Goal: Task Accomplishment & Management: Complete application form

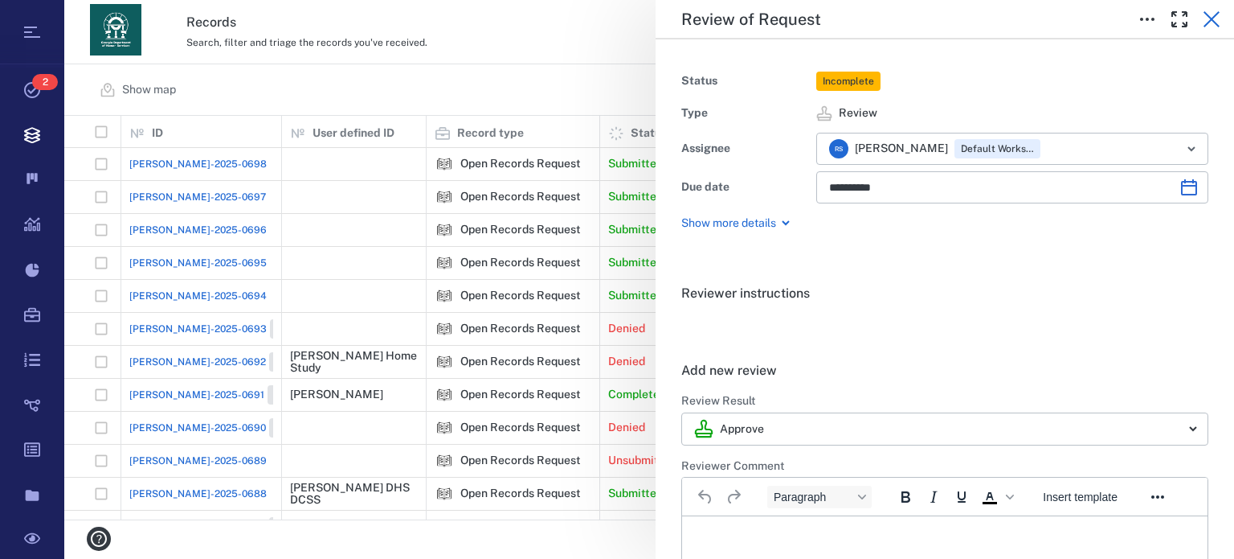
click at [1213, 23] on icon "button" at bounding box center [1211, 19] width 19 height 19
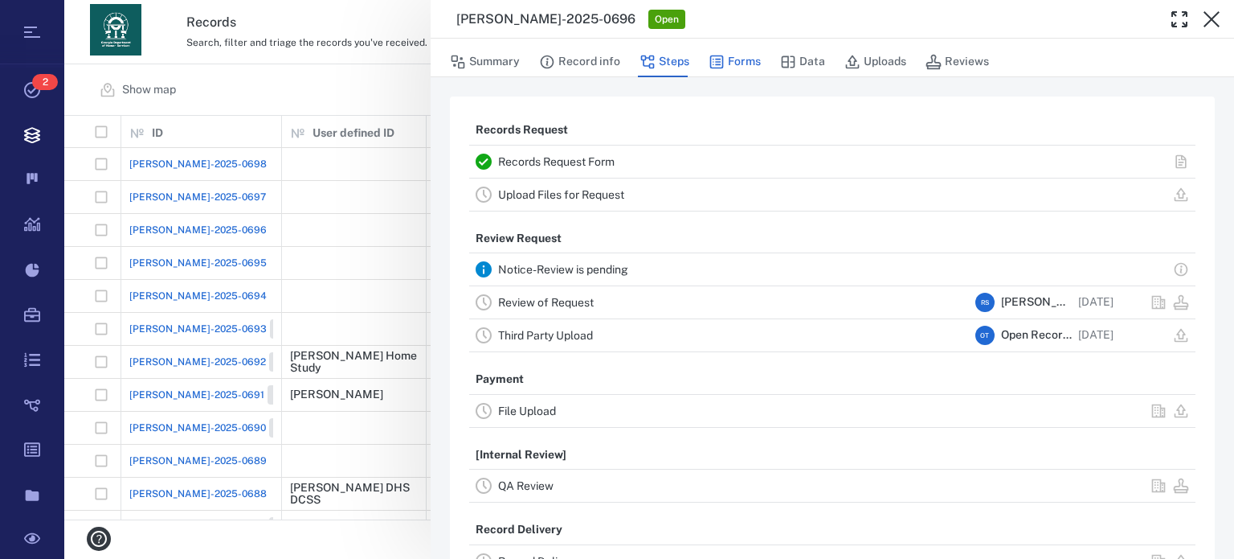
click at [739, 59] on button "Forms" at bounding box center [735, 62] width 52 height 31
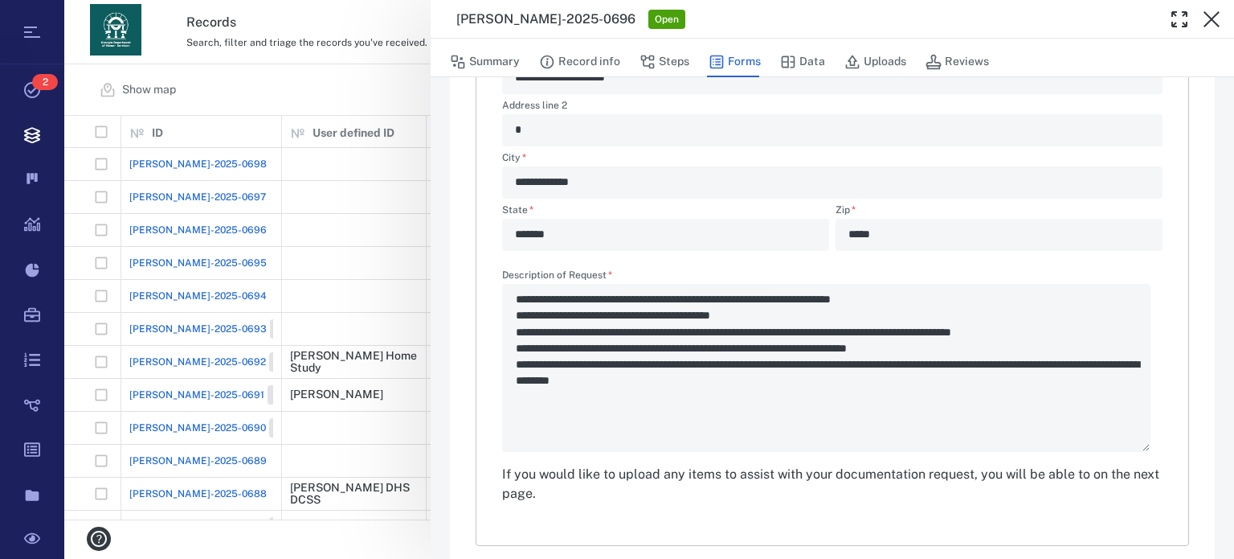
scroll to position [573, 0]
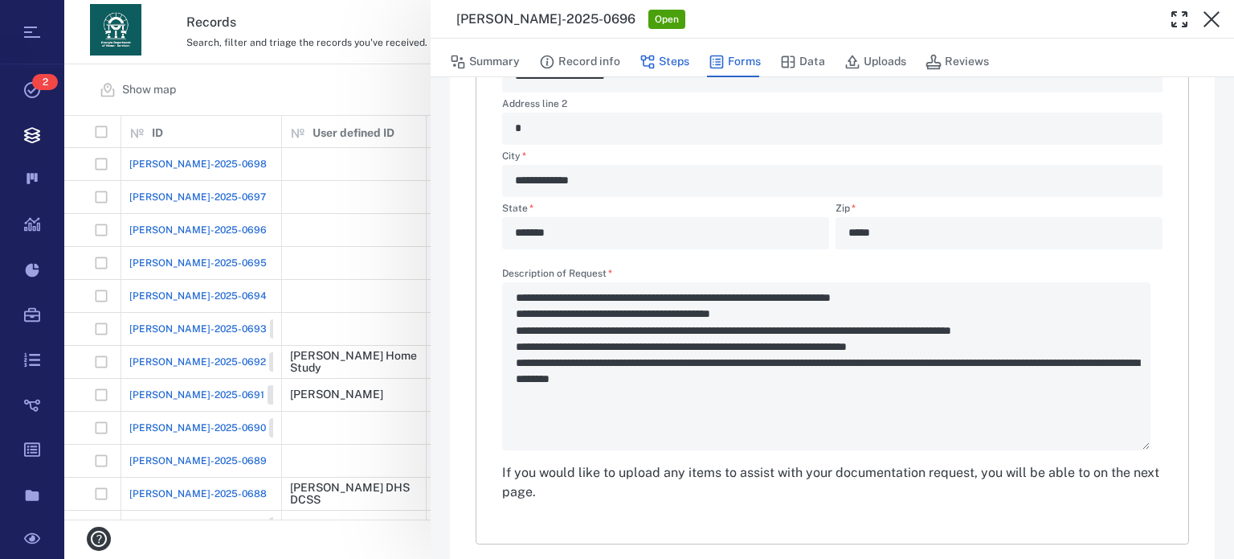
click at [662, 57] on button "Steps" at bounding box center [665, 62] width 50 height 31
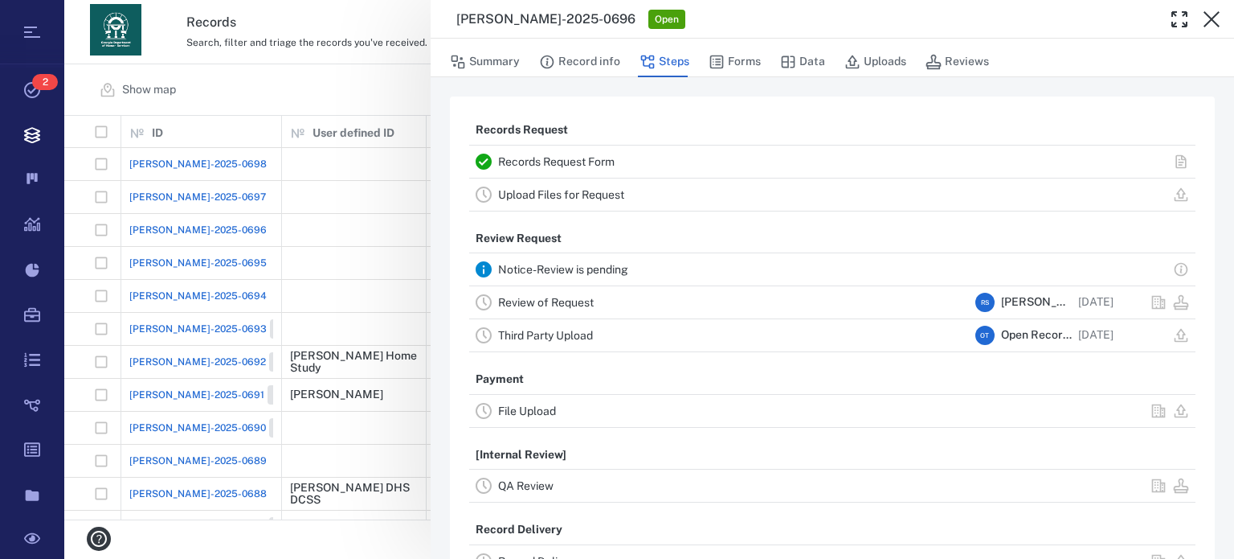
click at [537, 186] on div "Upload Files for Request" at bounding box center [733, 194] width 471 height 19
click at [502, 190] on link "Upload Files for Request" at bounding box center [561, 194] width 126 height 13
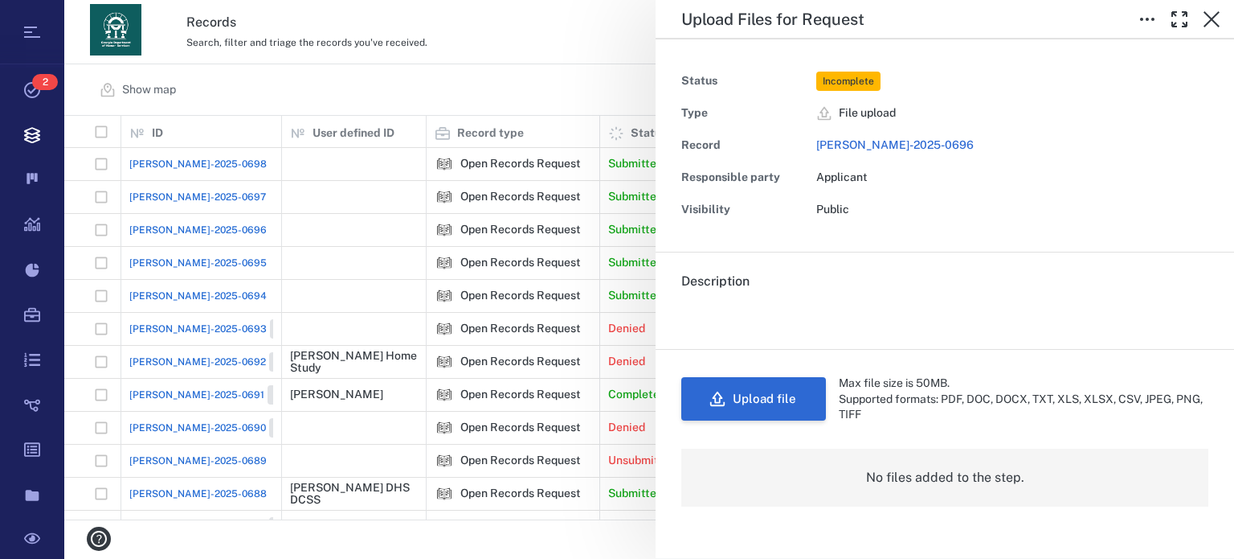
click at [779, 388] on button "Upload file" at bounding box center [753, 398] width 145 height 43
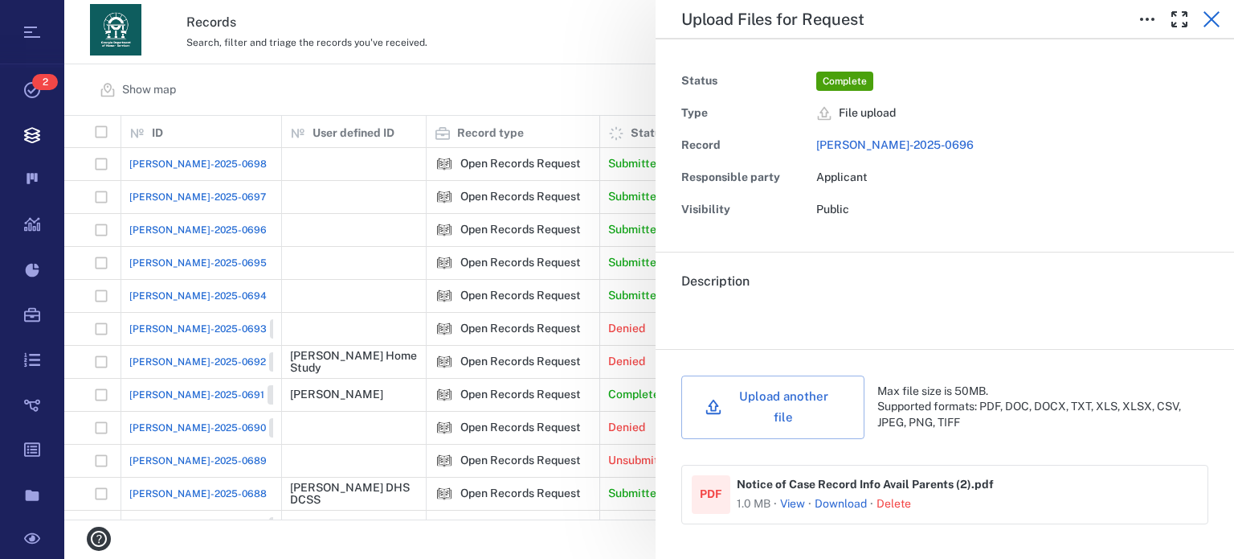
click at [1211, 22] on icon "button" at bounding box center [1211, 19] width 19 height 19
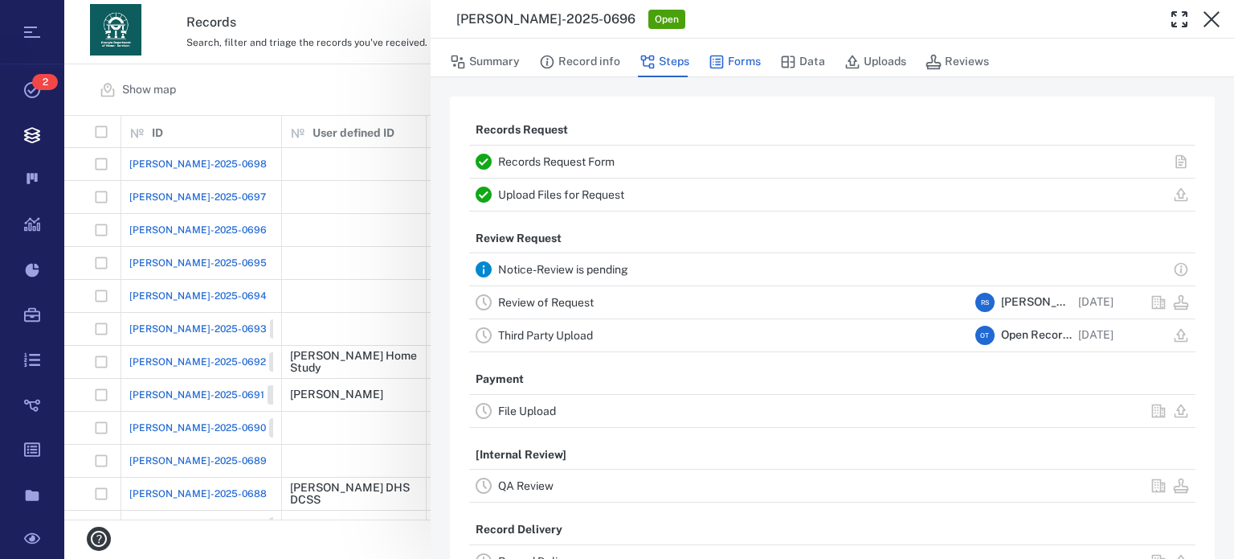
click at [744, 57] on button "Forms" at bounding box center [735, 62] width 52 height 31
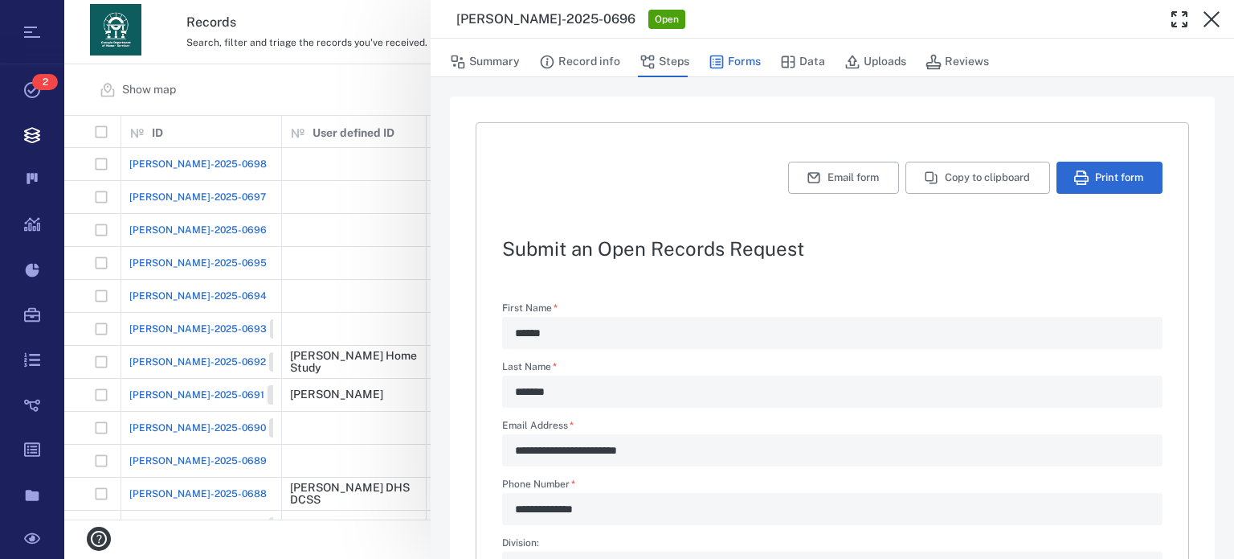
type textarea "*"
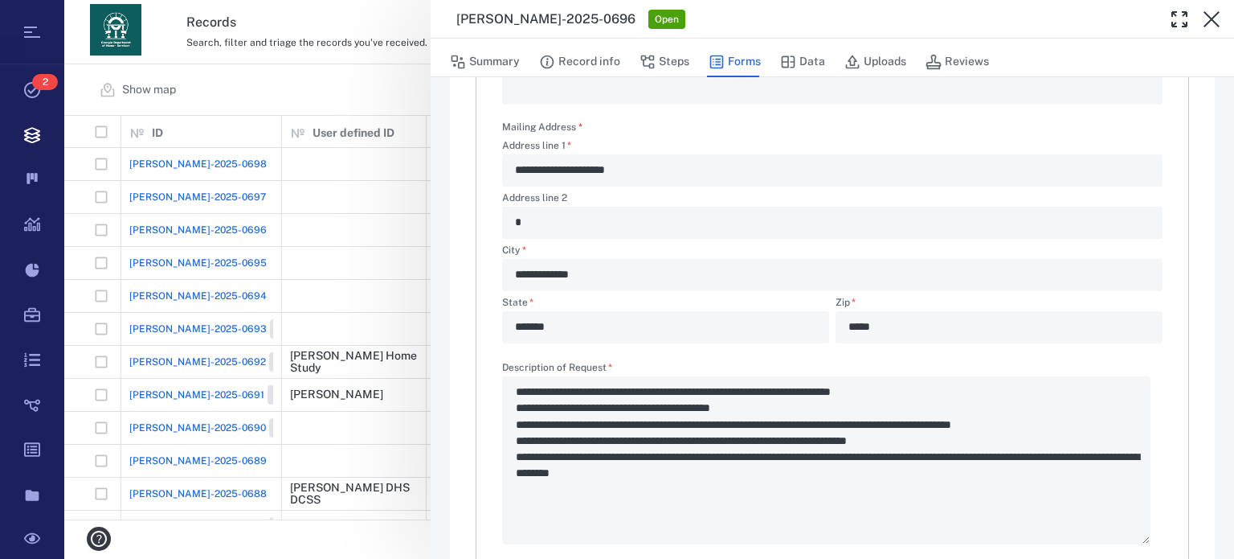
scroll to position [482, 0]
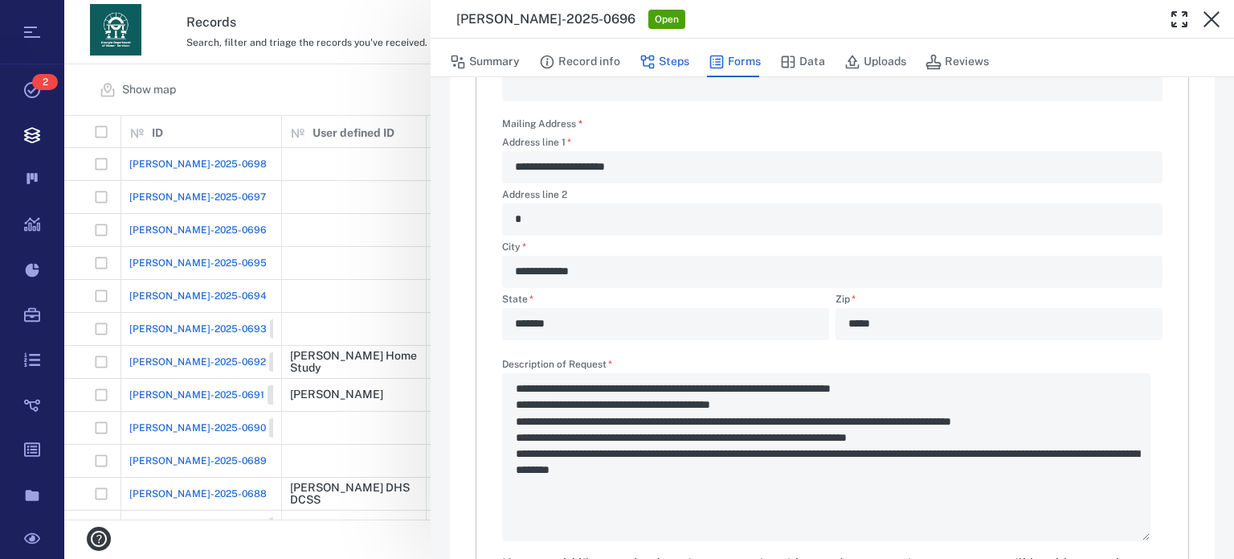
click at [665, 57] on button "Steps" at bounding box center [665, 62] width 50 height 31
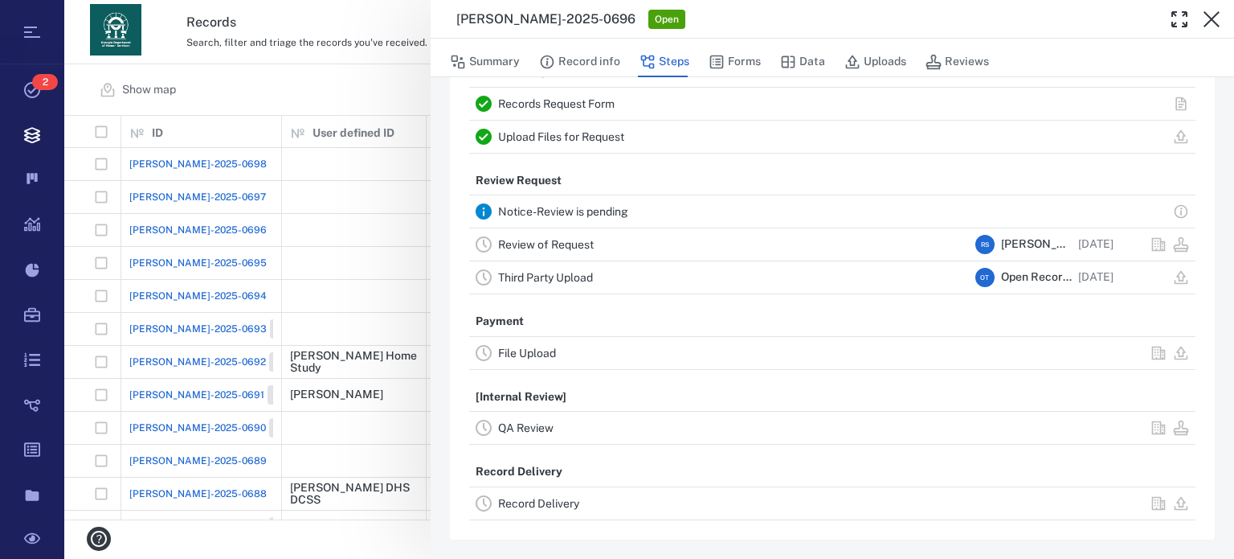
scroll to position [55, 0]
click at [582, 242] on link "Review of Request" at bounding box center [546, 246] width 96 height 13
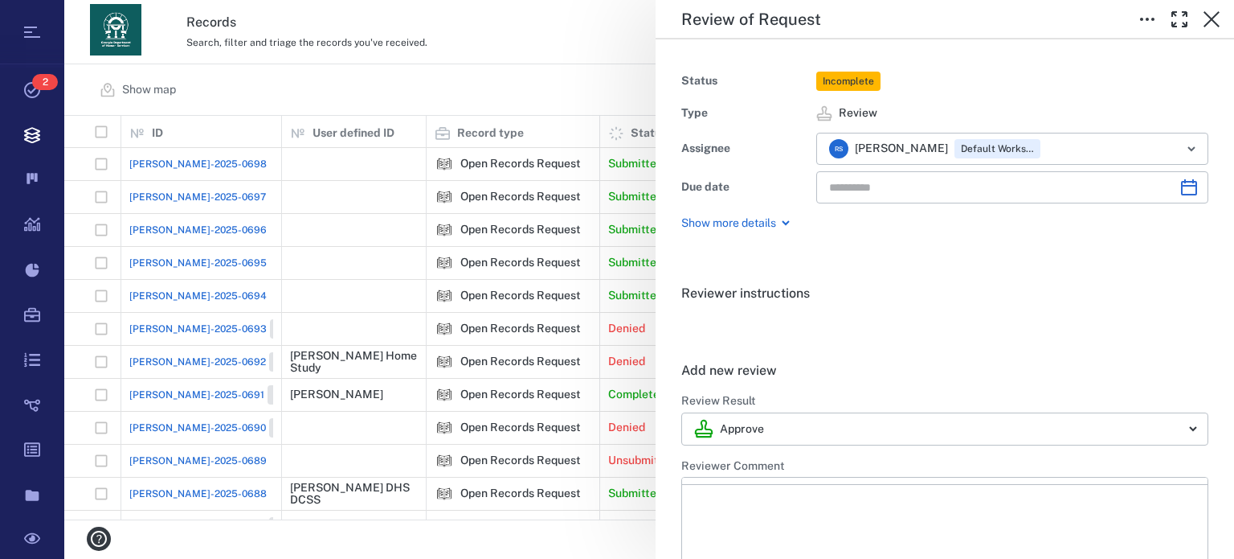
type input "**********"
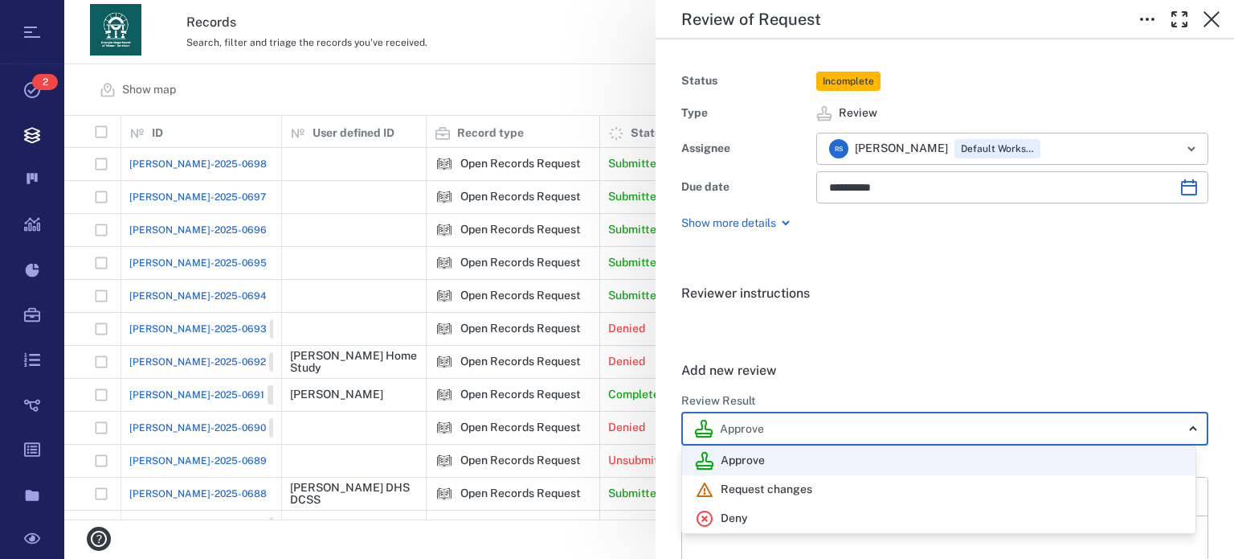
click at [1180, 427] on body "Tasks 2 Records Boards Dashboard Reports Record types Guide steps Rules Form bu…" at bounding box center [617, 279] width 1234 height 559
click at [974, 518] on div "Deny" at bounding box center [939, 518] width 488 height 19
type input "******"
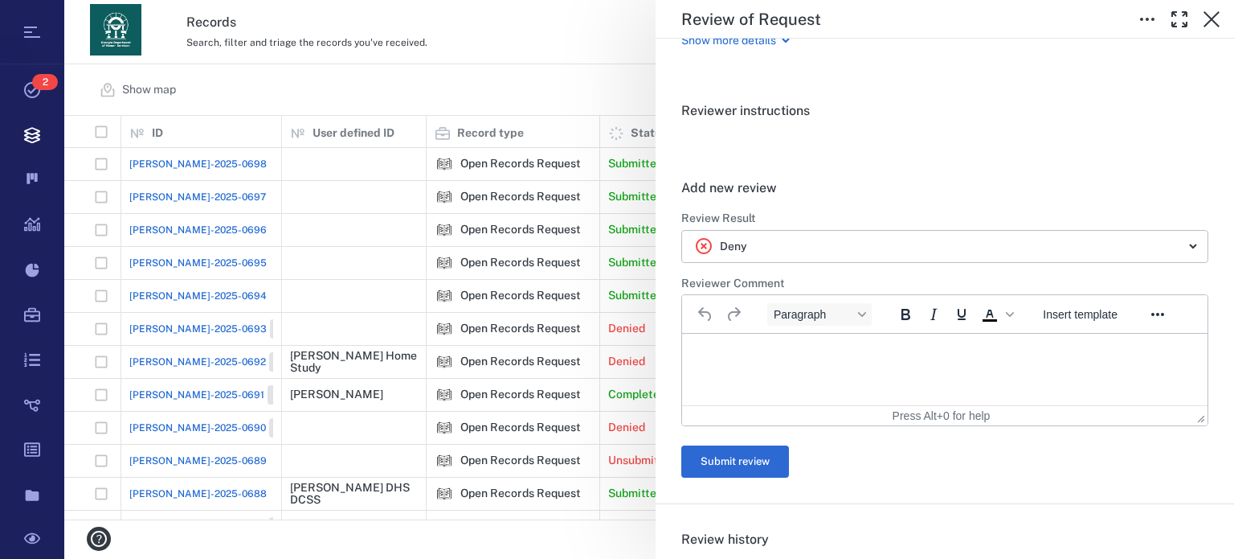
scroll to position [311, 0]
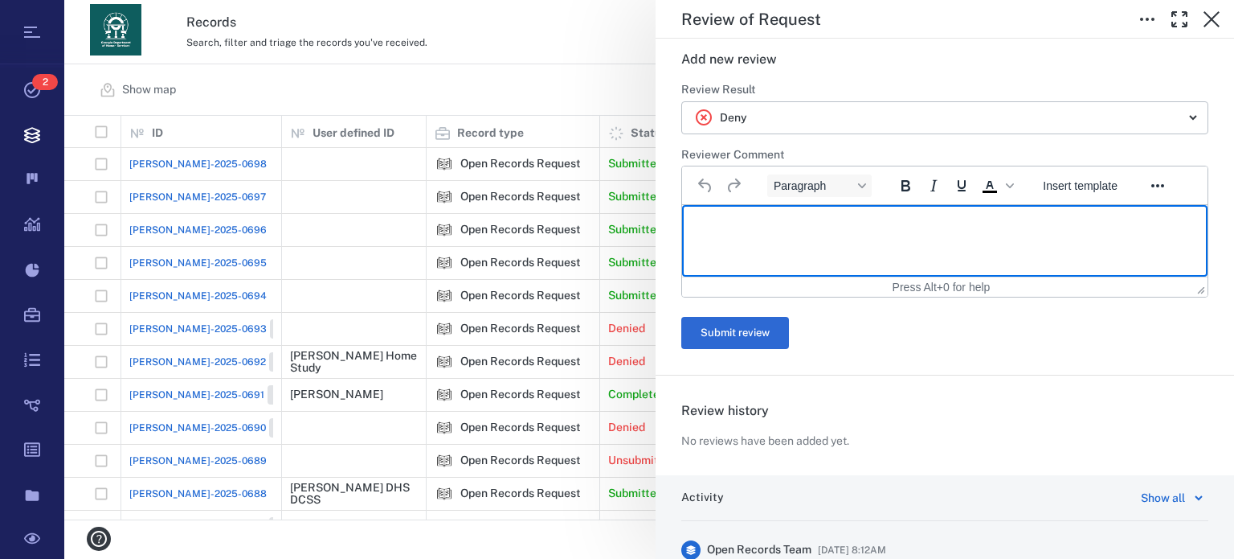
click at [1007, 237] on html at bounding box center [945, 225] width 526 height 40
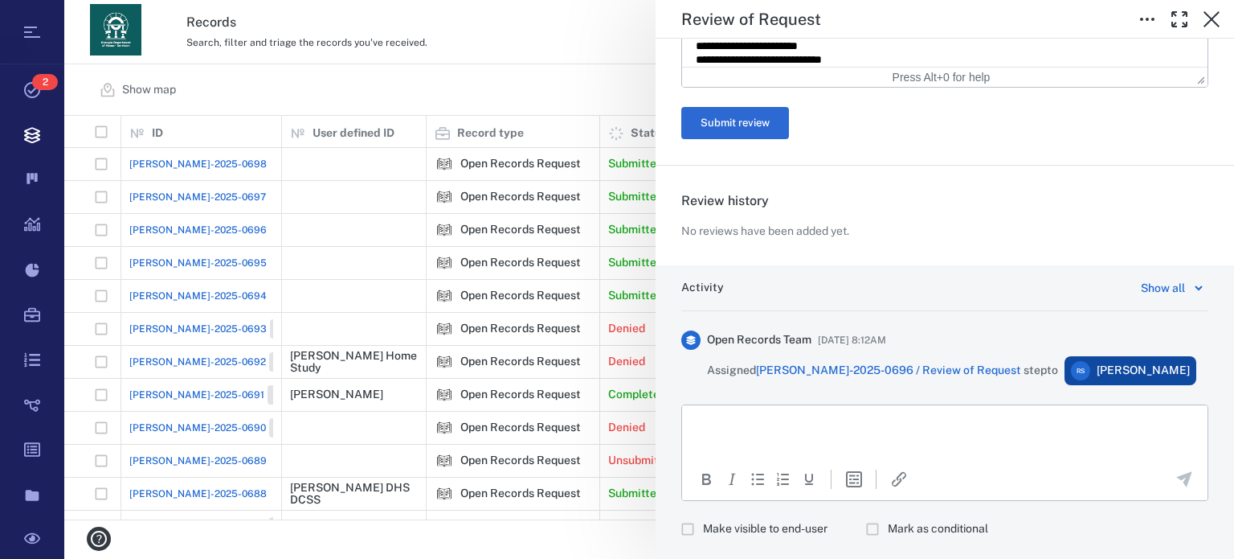
scroll to position [907, 0]
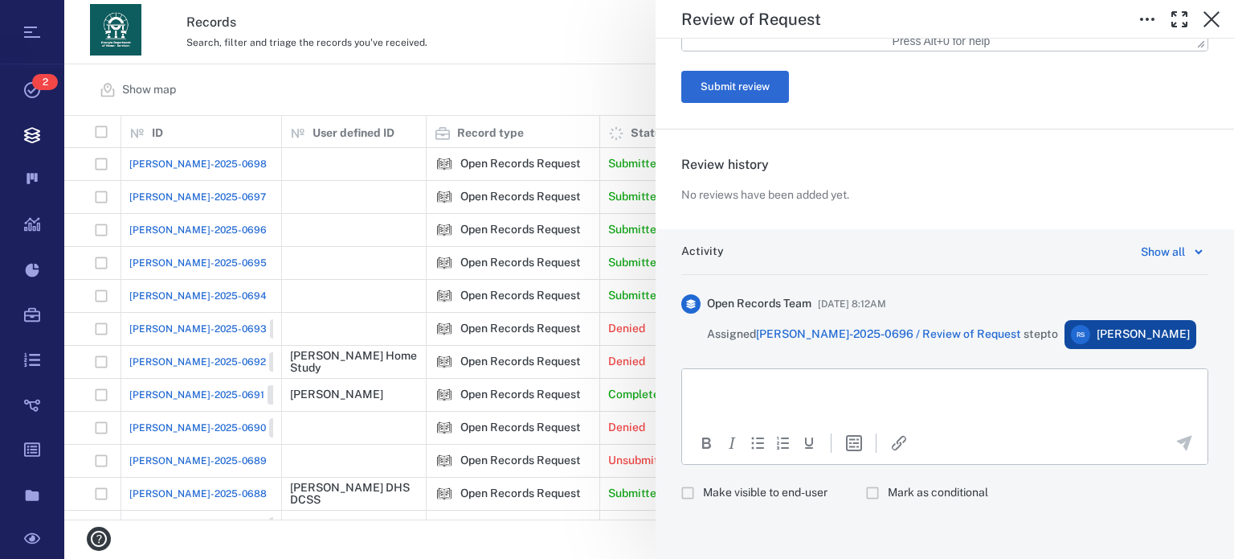
click at [1064, 404] on html at bounding box center [945, 389] width 526 height 40
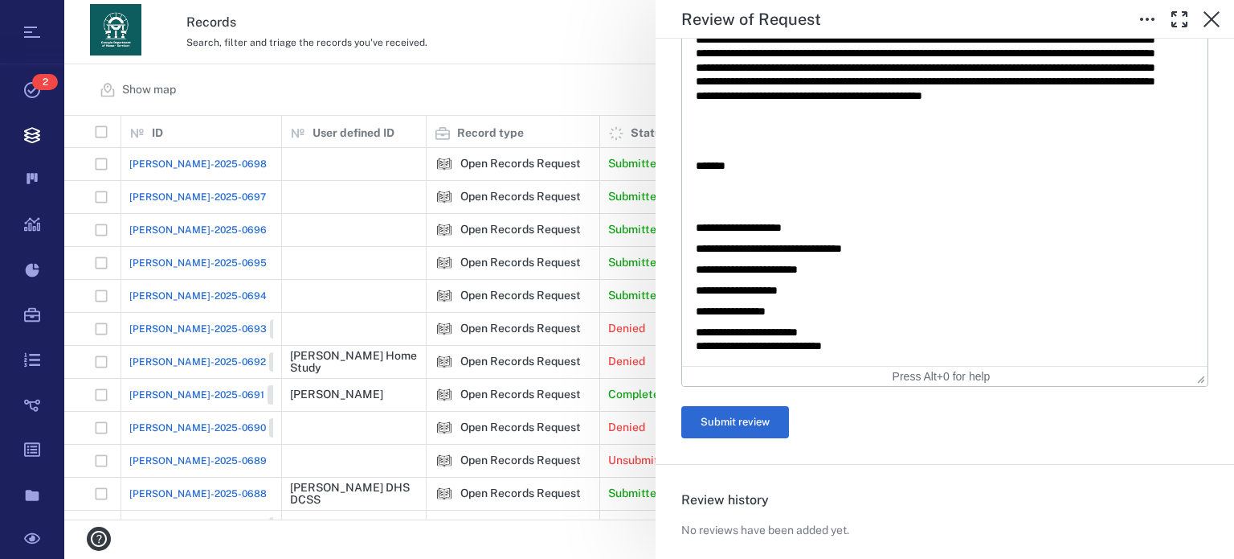
scroll to position [574, 0]
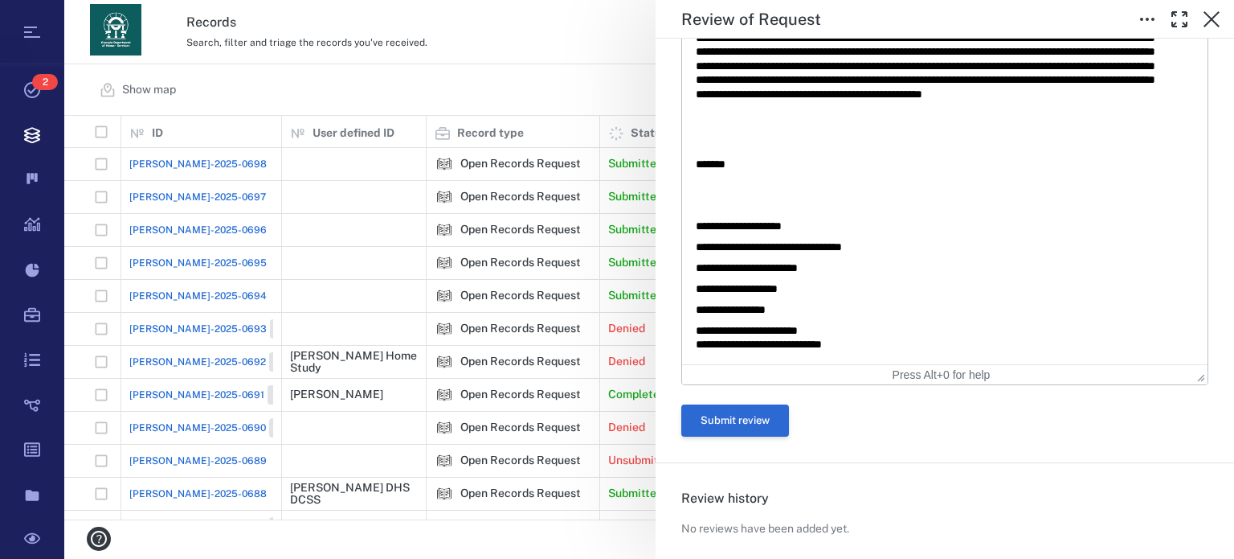
click at [720, 419] on button "Submit review" at bounding box center [735, 420] width 108 height 32
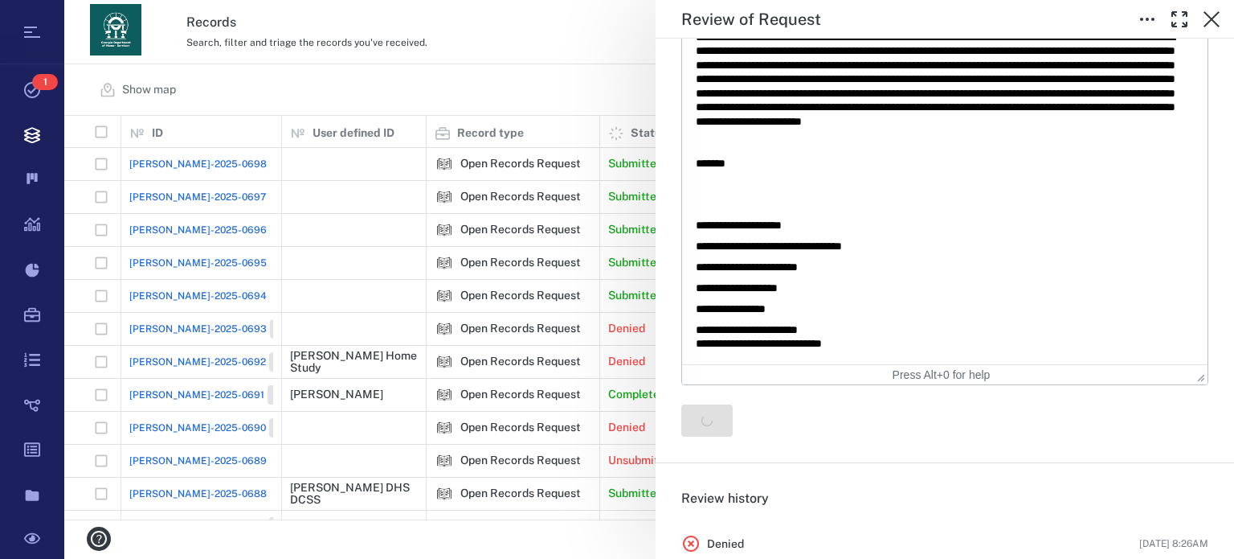
scroll to position [0, 0]
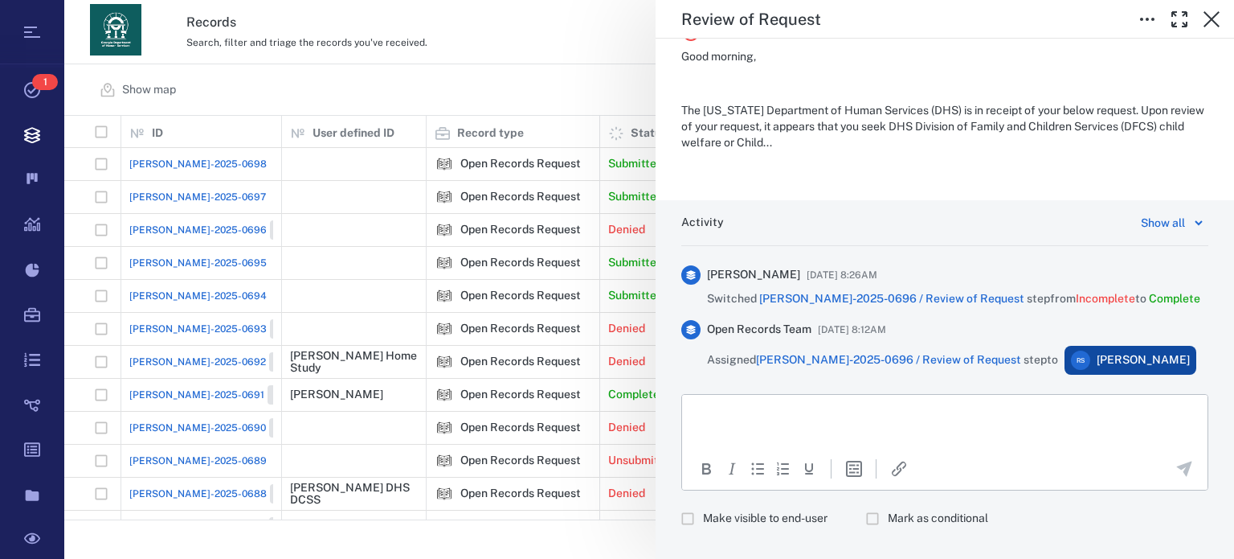
scroll to position [422, 0]
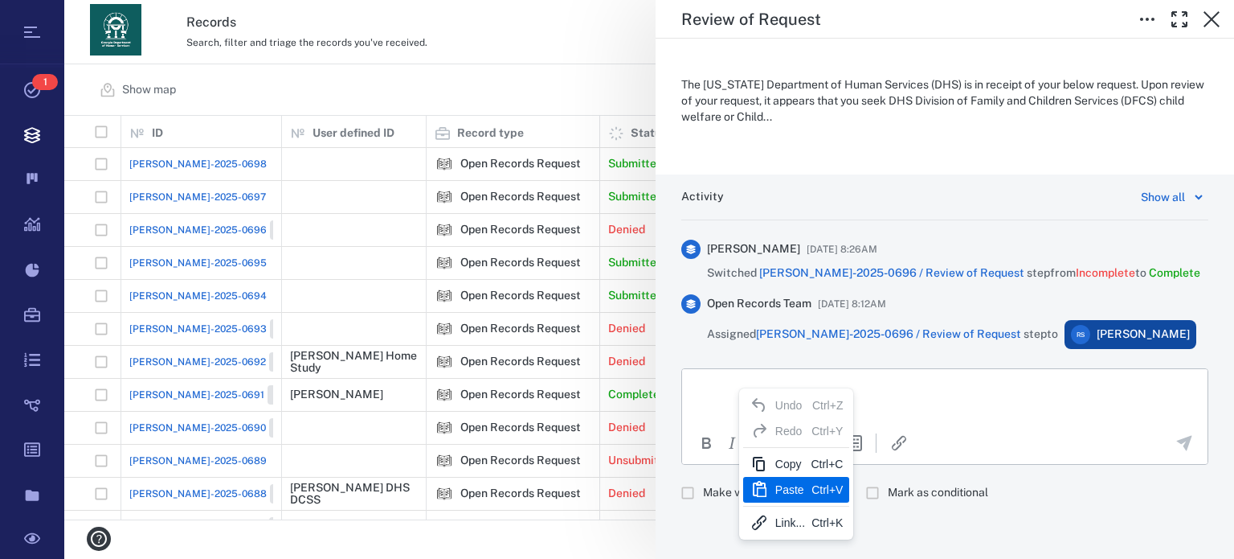
click at [796, 482] on div "Paste" at bounding box center [790, 489] width 30 height 19
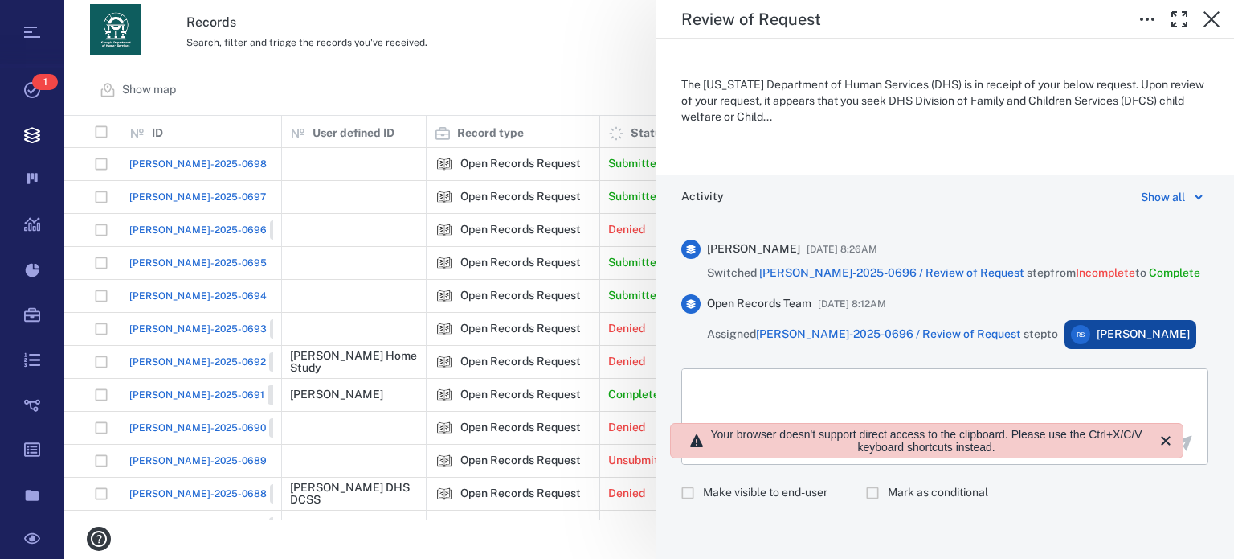
scroll to position [391, 1158]
click at [824, 386] on p "Rich Text Area. Press ALT-0 for help." at bounding box center [945, 388] width 498 height 14
click at [1183, 440] on icon "Close" at bounding box center [1177, 440] width 19 height 19
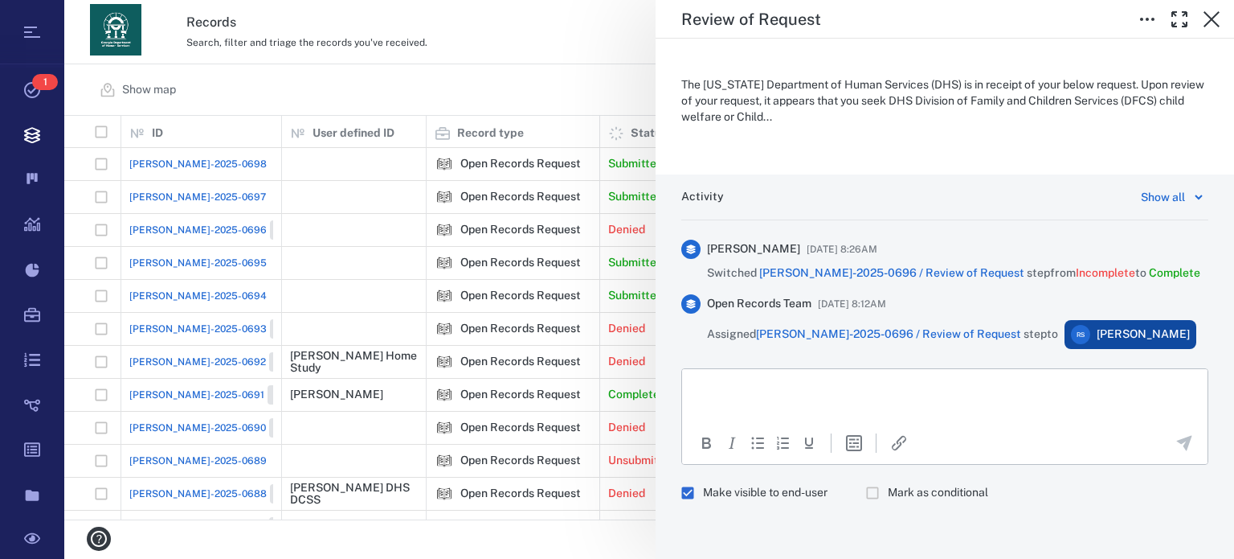
click at [936, 383] on html at bounding box center [945, 388] width 526 height 40
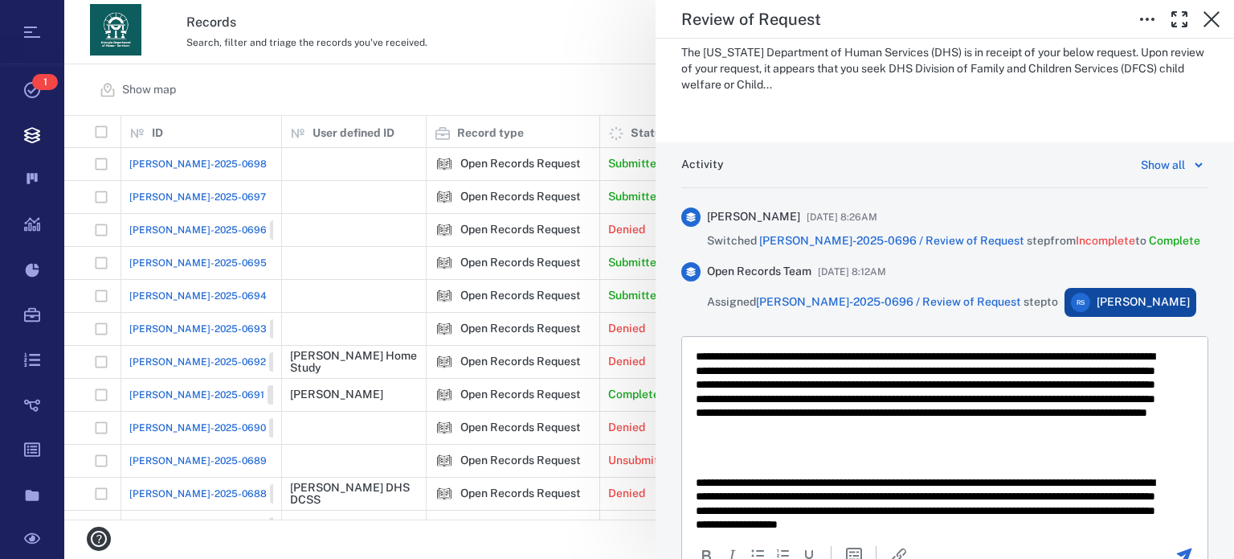
scroll to position [567, 0]
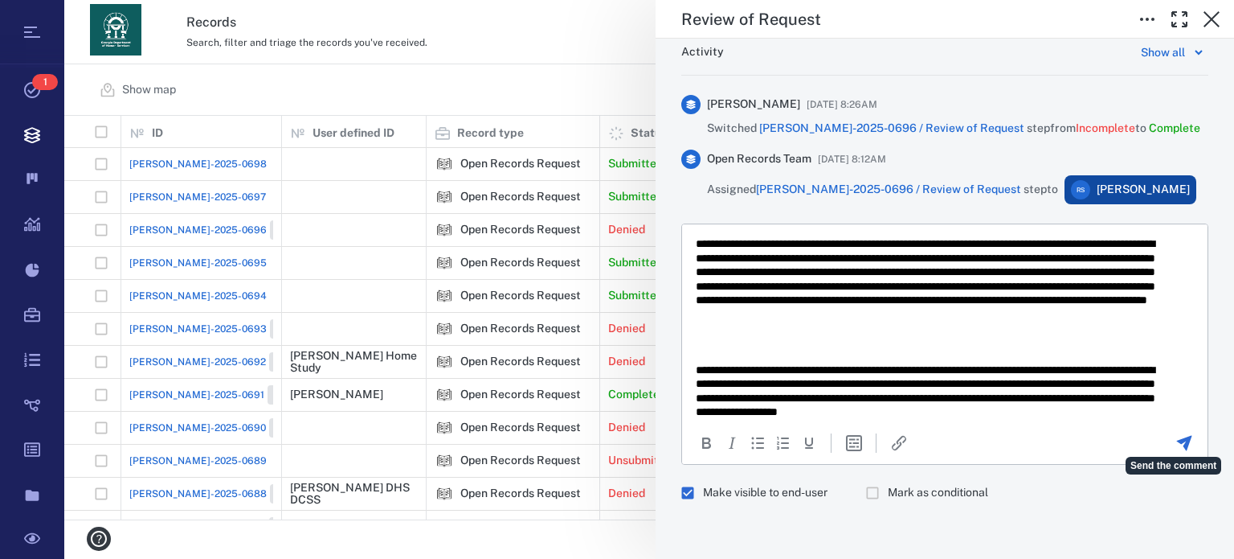
click at [1177, 440] on icon "Send the comment" at bounding box center [1184, 442] width 15 height 15
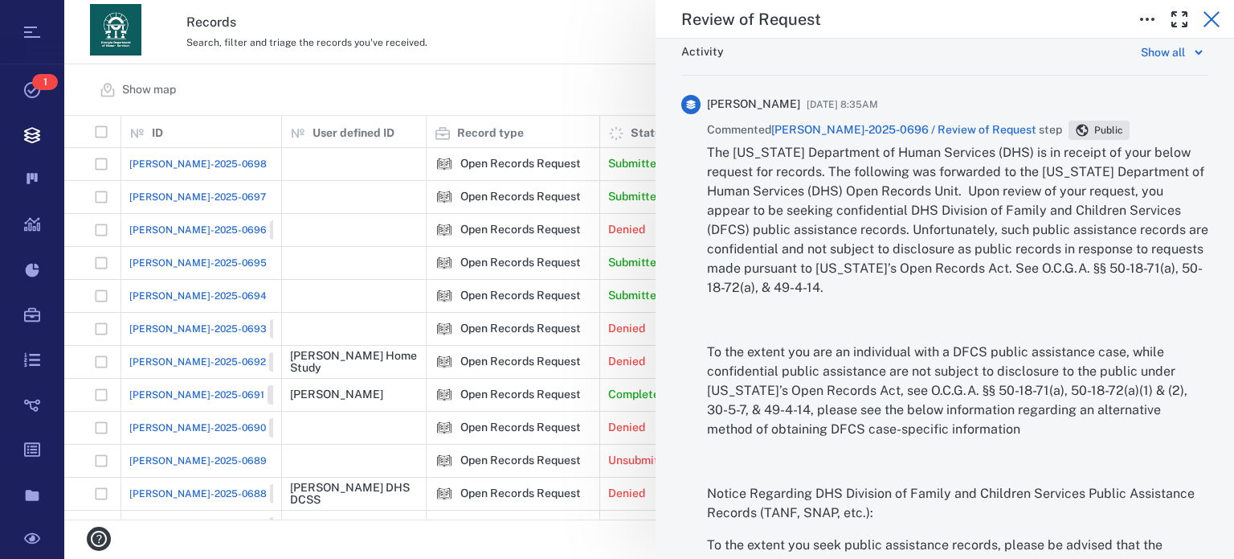
click at [1212, 23] on icon "button" at bounding box center [1211, 19] width 19 height 19
